Goal: Information Seeking & Learning: Learn about a topic

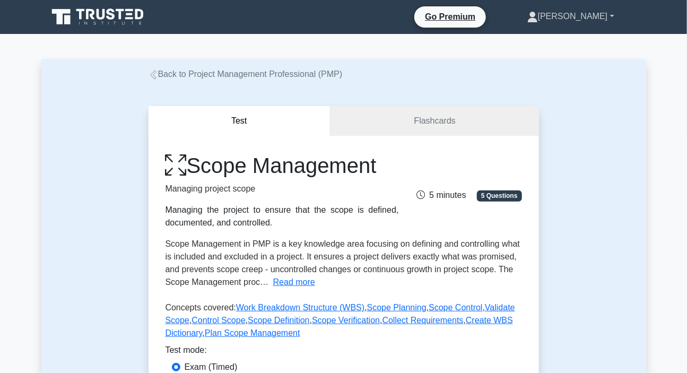
click at [595, 17] on link "[PERSON_NAME]" at bounding box center [571, 16] width 138 height 21
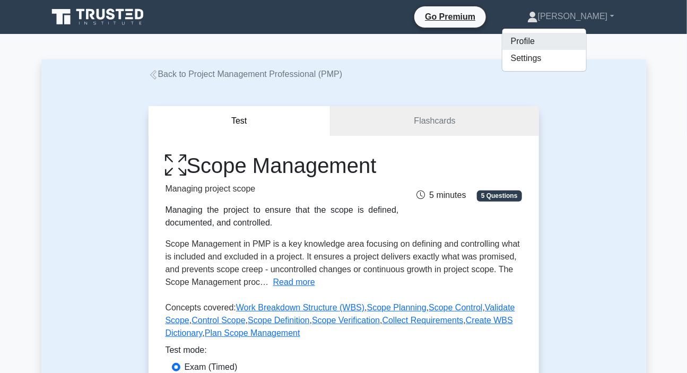
click at [547, 41] on link "Profile" at bounding box center [545, 41] width 84 height 17
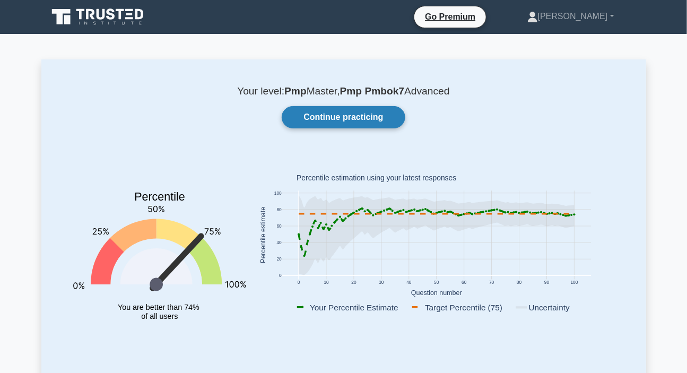
click at [341, 108] on link "Continue practicing" at bounding box center [343, 117] width 123 height 22
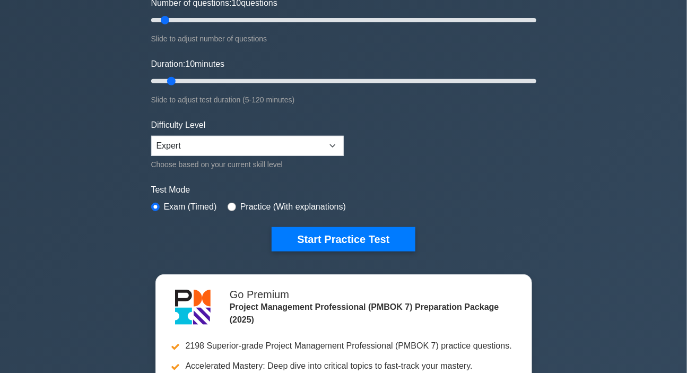
scroll to position [144, 0]
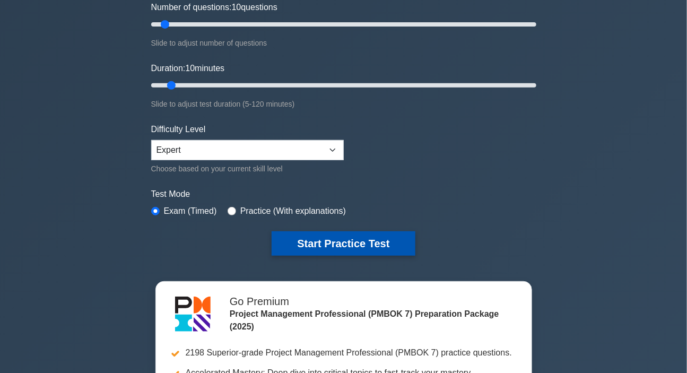
click at [356, 243] on button "Start Practice Test" at bounding box center [343, 243] width 143 height 24
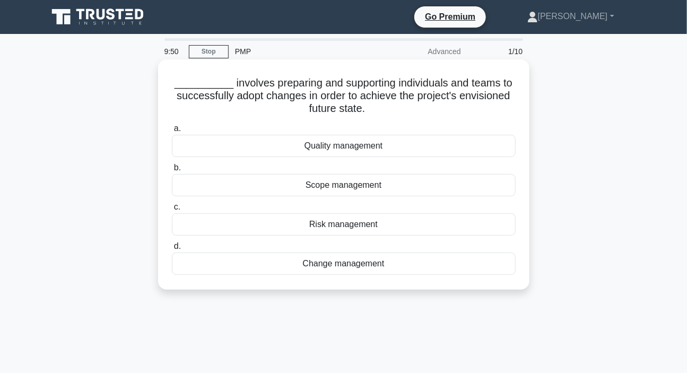
click at [351, 264] on div "Change management" at bounding box center [344, 264] width 344 height 22
click at [172, 250] on input "d. Change management" at bounding box center [172, 246] width 0 height 7
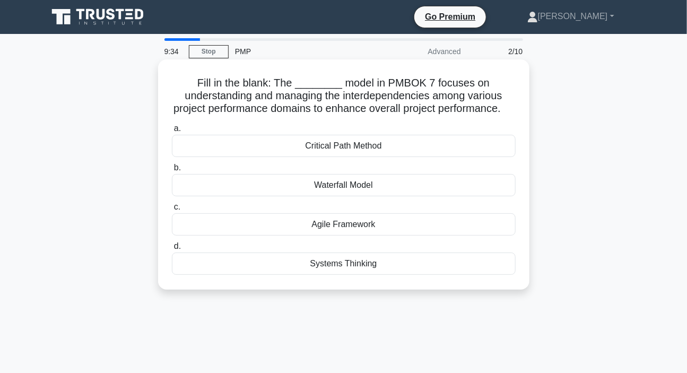
click at [343, 275] on div "Systems Thinking" at bounding box center [344, 264] width 344 height 22
click at [172, 250] on input "d. Systems Thinking" at bounding box center [172, 246] width 0 height 7
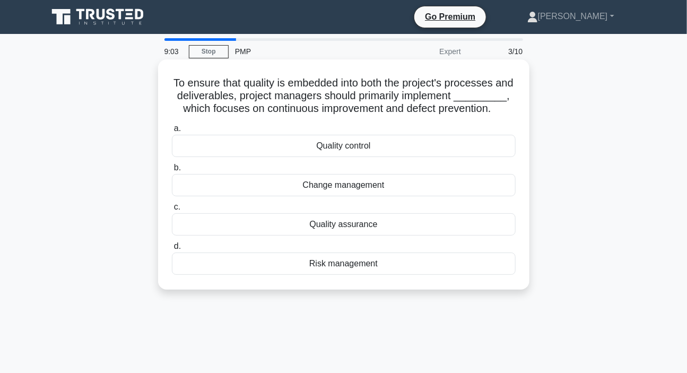
click at [357, 236] on div "Quality assurance" at bounding box center [344, 224] width 344 height 22
click at [172, 211] on input "c. Quality assurance" at bounding box center [172, 207] width 0 height 7
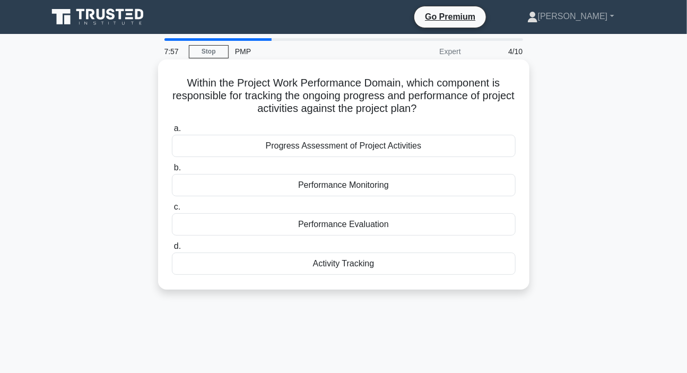
click at [325, 189] on div "Performance Monitoring" at bounding box center [344, 185] width 344 height 22
click at [172, 171] on input "b. Performance Monitoring" at bounding box center [172, 168] width 0 height 7
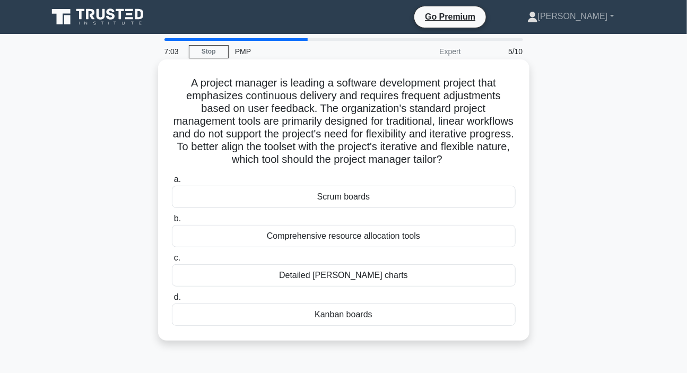
click at [361, 278] on div "Detailed Gantt charts" at bounding box center [344, 275] width 344 height 22
click at [172, 262] on input "c. Detailed Gantt charts" at bounding box center [172, 258] width 0 height 7
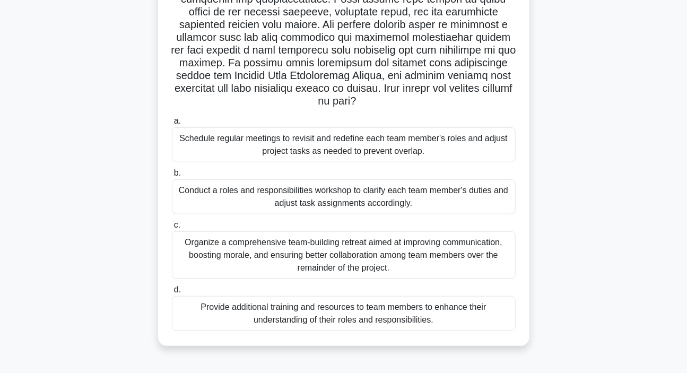
scroll to position [200, 0]
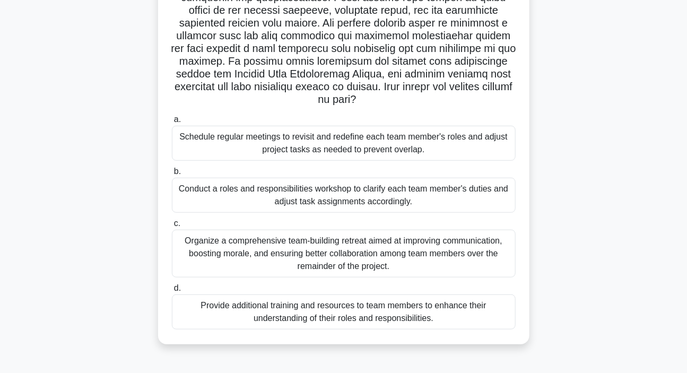
click at [328, 200] on div "Conduct a roles and responsibilities workshop to clarify each team member's dut…" at bounding box center [344, 195] width 344 height 35
click at [172, 175] on input "b. Conduct a roles and responsibilities workshop to clarify each team member's …" at bounding box center [172, 171] width 0 height 7
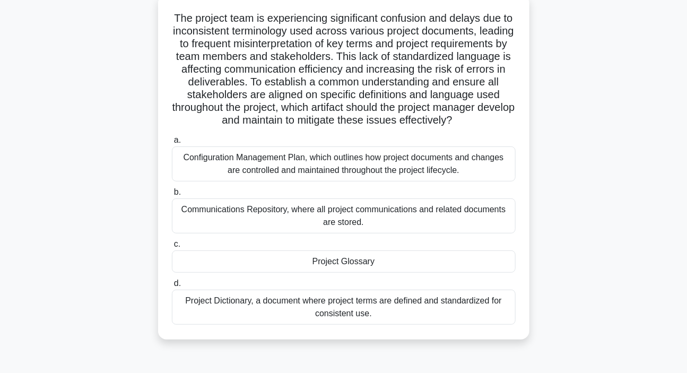
scroll to position [48, 0]
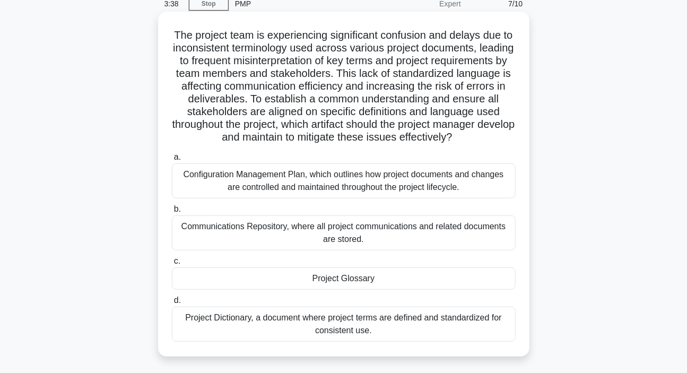
click at [279, 199] on div "Configuration Management Plan, which outlines how project documents and changes…" at bounding box center [344, 180] width 344 height 35
click at [172, 161] on input "a. Configuration Management Plan, which outlines how project documents and chan…" at bounding box center [172, 157] width 0 height 7
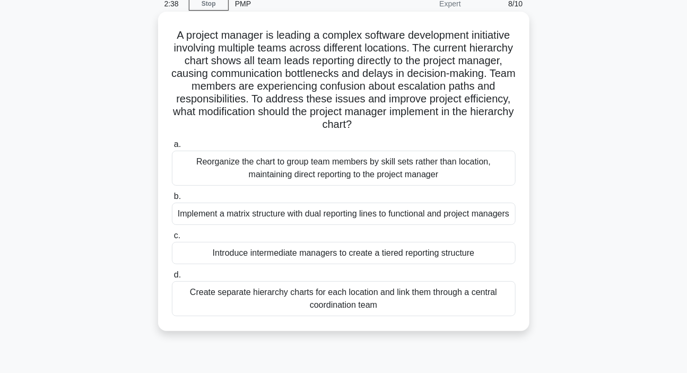
click at [317, 264] on div "Introduce intermediate managers to create a tiered reporting structure" at bounding box center [344, 253] width 344 height 22
click at [172, 239] on input "c. Introduce intermediate managers to create a tiered reporting structure" at bounding box center [172, 235] width 0 height 7
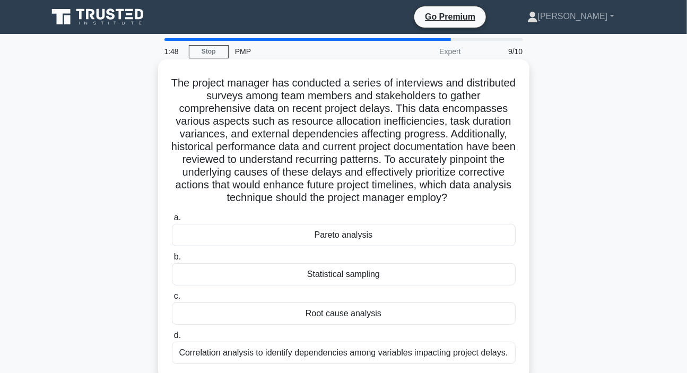
scroll to position [0, 0]
click at [320, 235] on div "Pareto analysis" at bounding box center [344, 235] width 344 height 22
click at [172, 221] on input "a. Pareto analysis" at bounding box center [172, 217] width 0 height 7
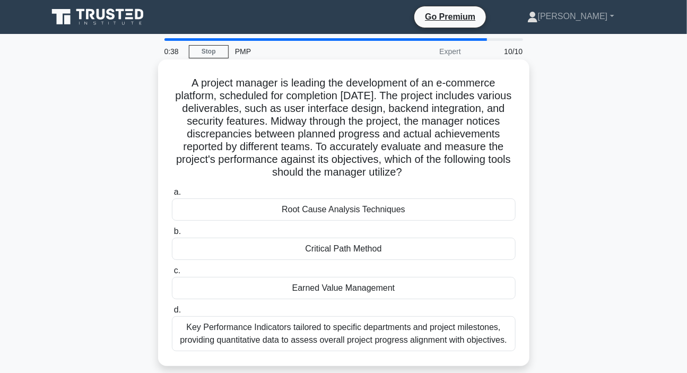
click at [348, 217] on div "Root Cause Analysis Techniques" at bounding box center [344, 210] width 344 height 22
click at [172, 196] on input "a. Root Cause Analysis Techniques" at bounding box center [172, 192] width 0 height 7
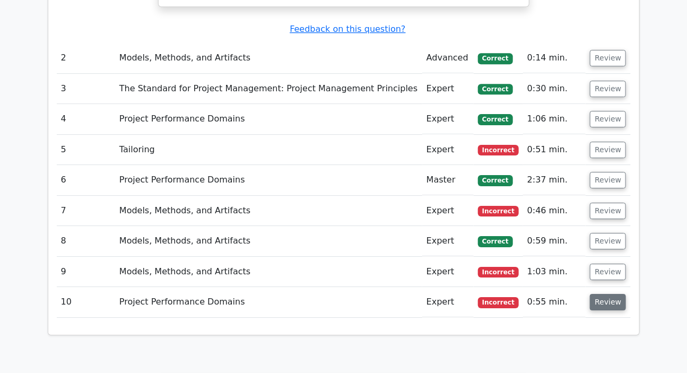
scroll to position [1254, 0]
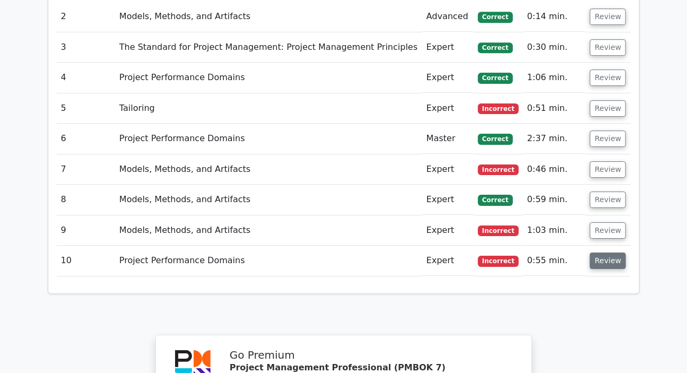
click at [612, 253] on button "Review" at bounding box center [608, 261] width 36 height 16
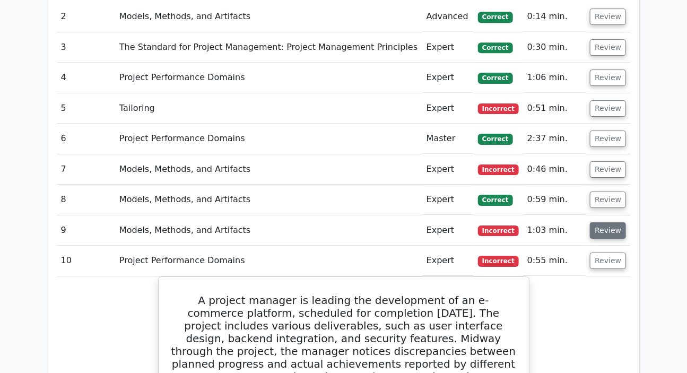
click at [600, 222] on button "Review" at bounding box center [608, 230] width 36 height 16
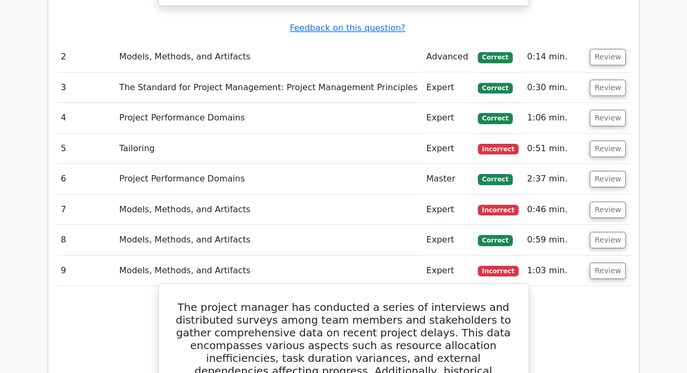
scroll to position [1206, 0]
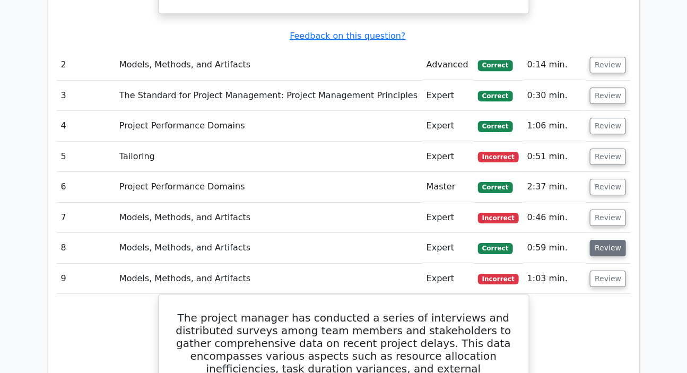
click at [601, 240] on button "Review" at bounding box center [608, 248] width 36 height 16
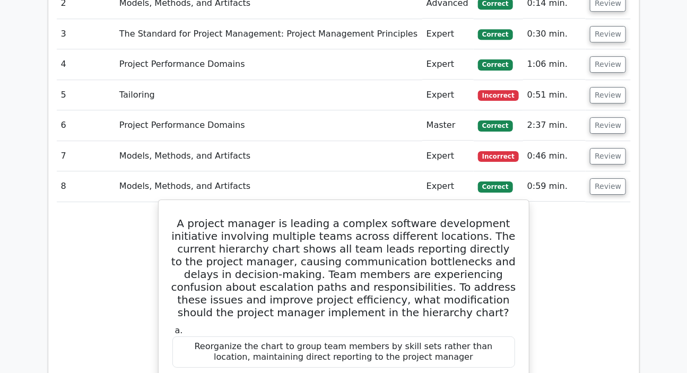
scroll to position [1254, 0]
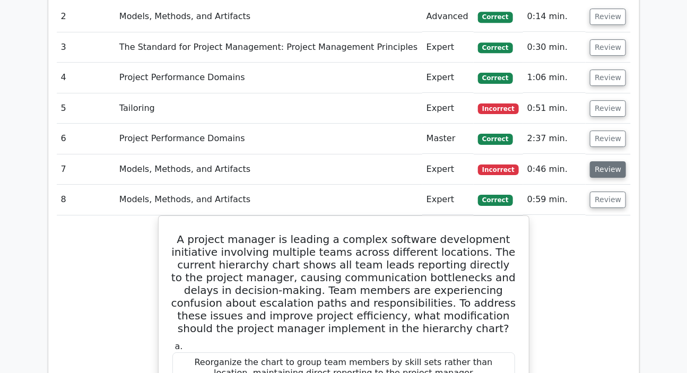
click at [606, 161] on button "Review" at bounding box center [608, 169] width 36 height 16
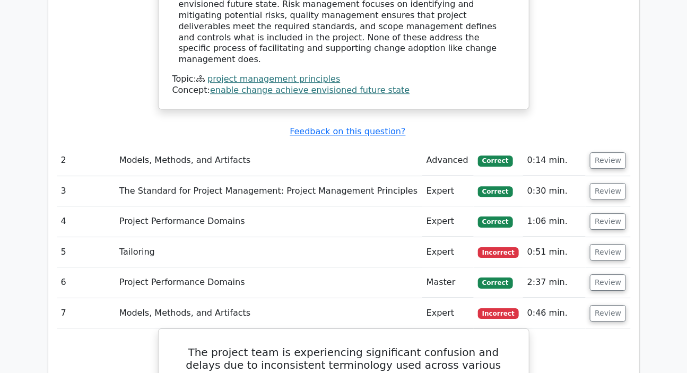
scroll to position [1109, 0]
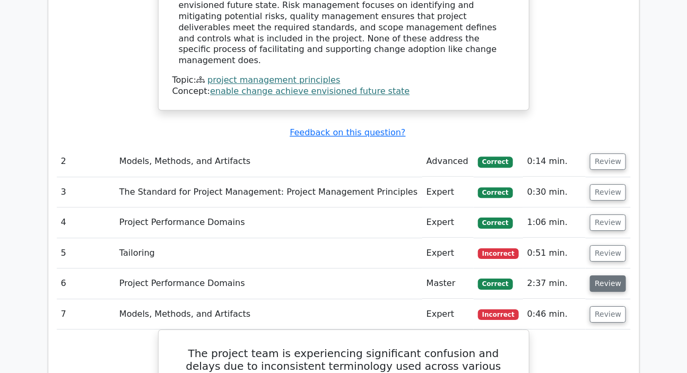
click at [601, 275] on button "Review" at bounding box center [608, 283] width 36 height 16
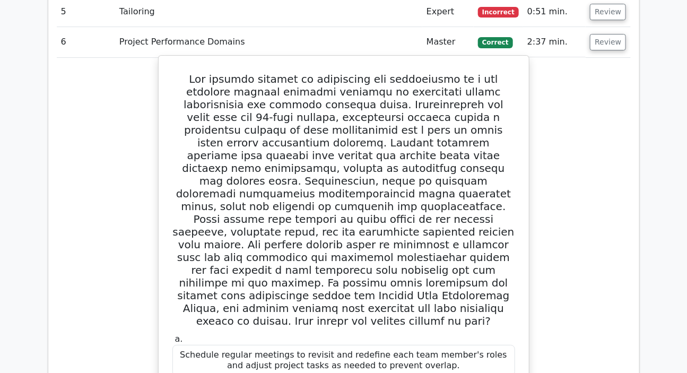
scroll to position [1158, 0]
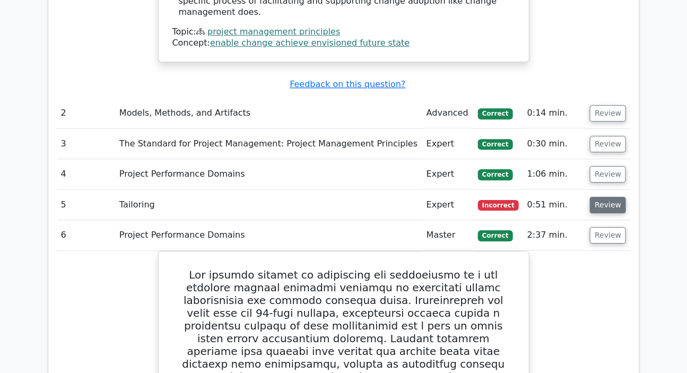
click at [603, 197] on button "Review" at bounding box center [608, 205] width 36 height 16
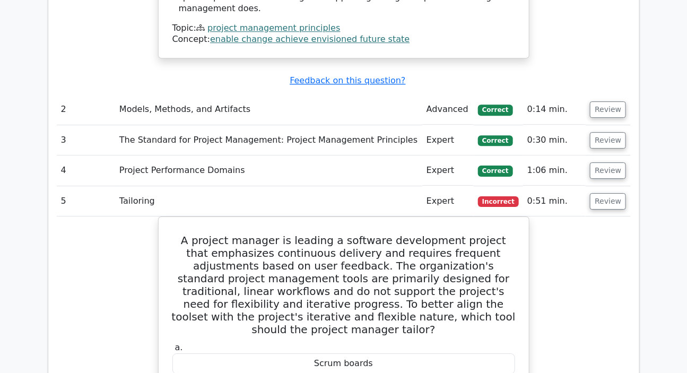
scroll to position [1109, 0]
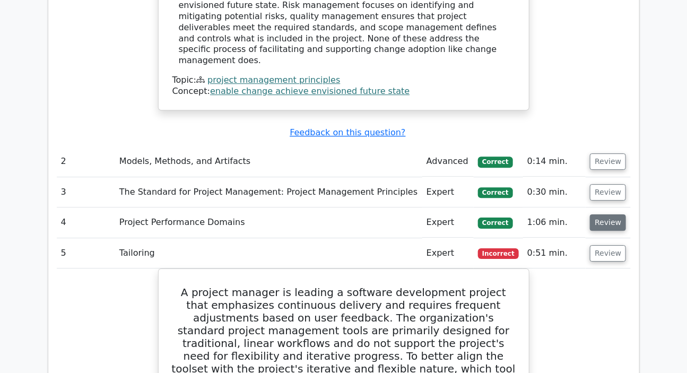
click at [607, 214] on button "Review" at bounding box center [608, 222] width 36 height 16
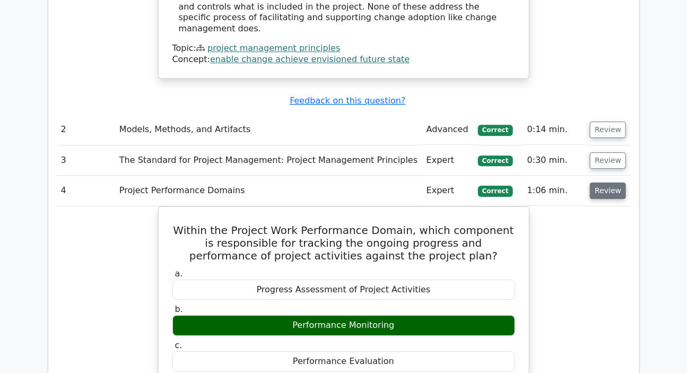
scroll to position [1158, 0]
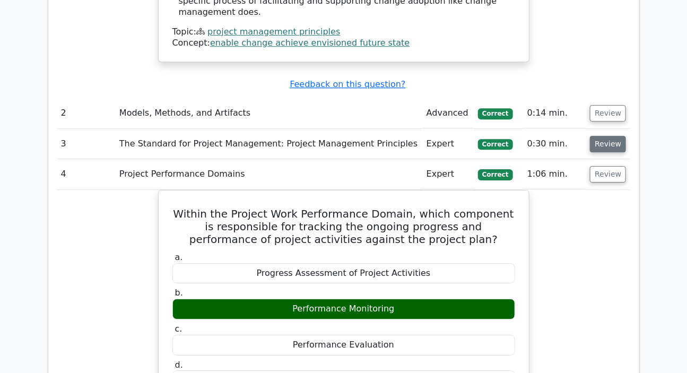
click at [597, 136] on button "Review" at bounding box center [608, 144] width 36 height 16
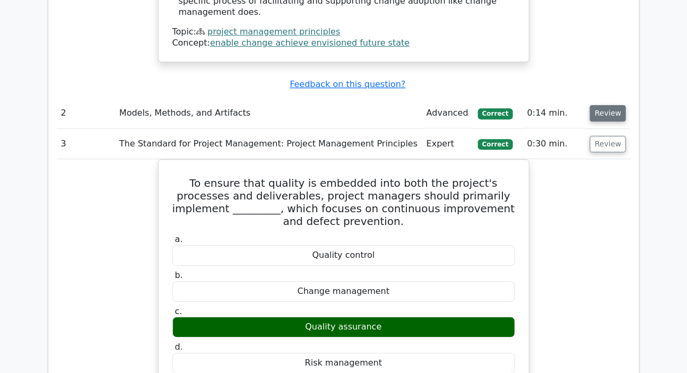
click at [605, 105] on button "Review" at bounding box center [608, 113] width 36 height 16
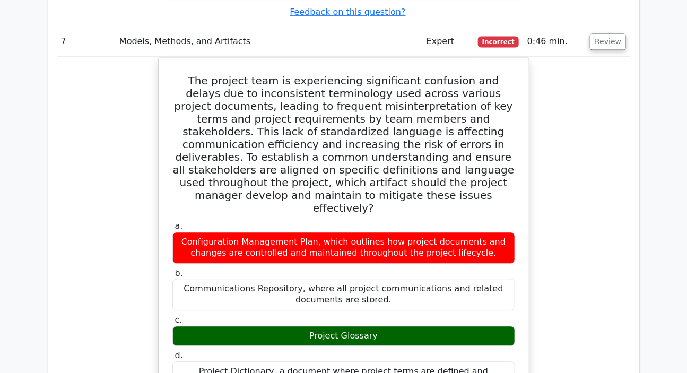
scroll to position [4005, 0]
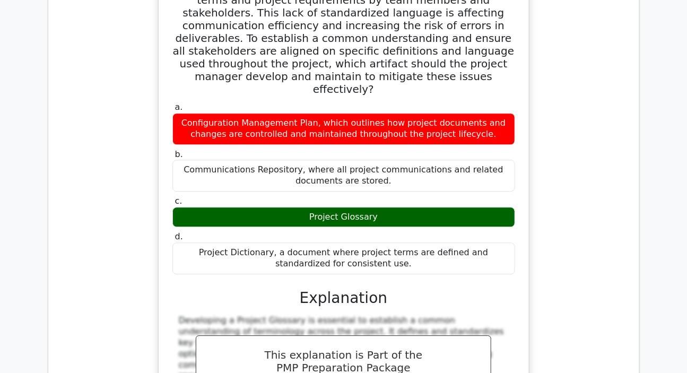
drag, startPoint x: 179, startPoint y: 178, endPoint x: 183, endPoint y: 238, distance: 60.1
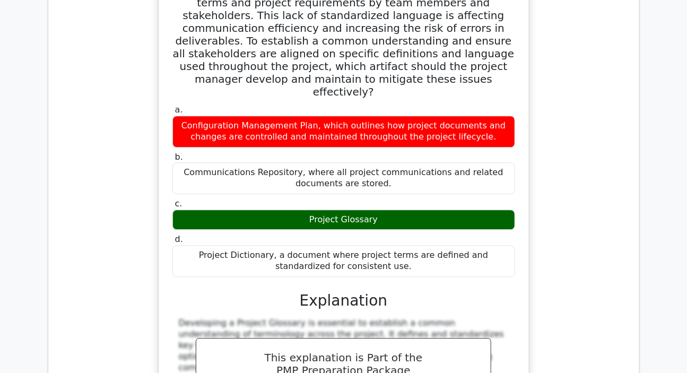
click at [628, 74] on div "The project team is experiencing significant confusion and delays due to incons…" at bounding box center [344, 217] width 574 height 552
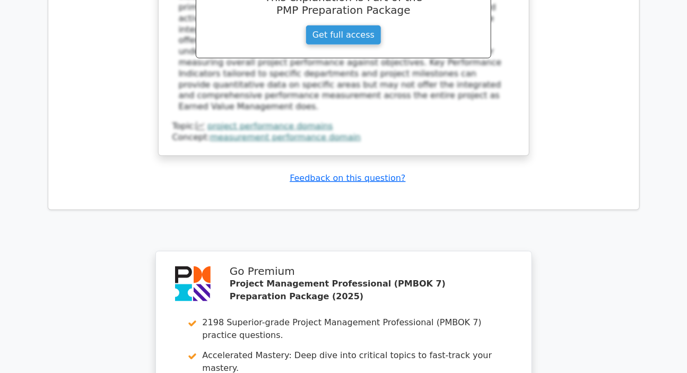
scroll to position [6370, 0]
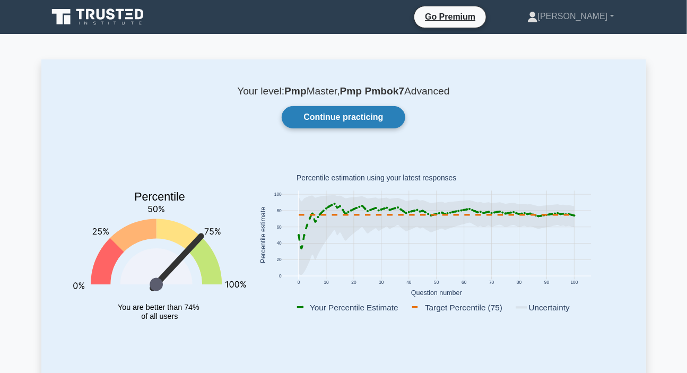
click at [366, 117] on link "Continue practicing" at bounding box center [343, 117] width 123 height 22
